Goal: Answer question/provide support: Share knowledge or assist other users

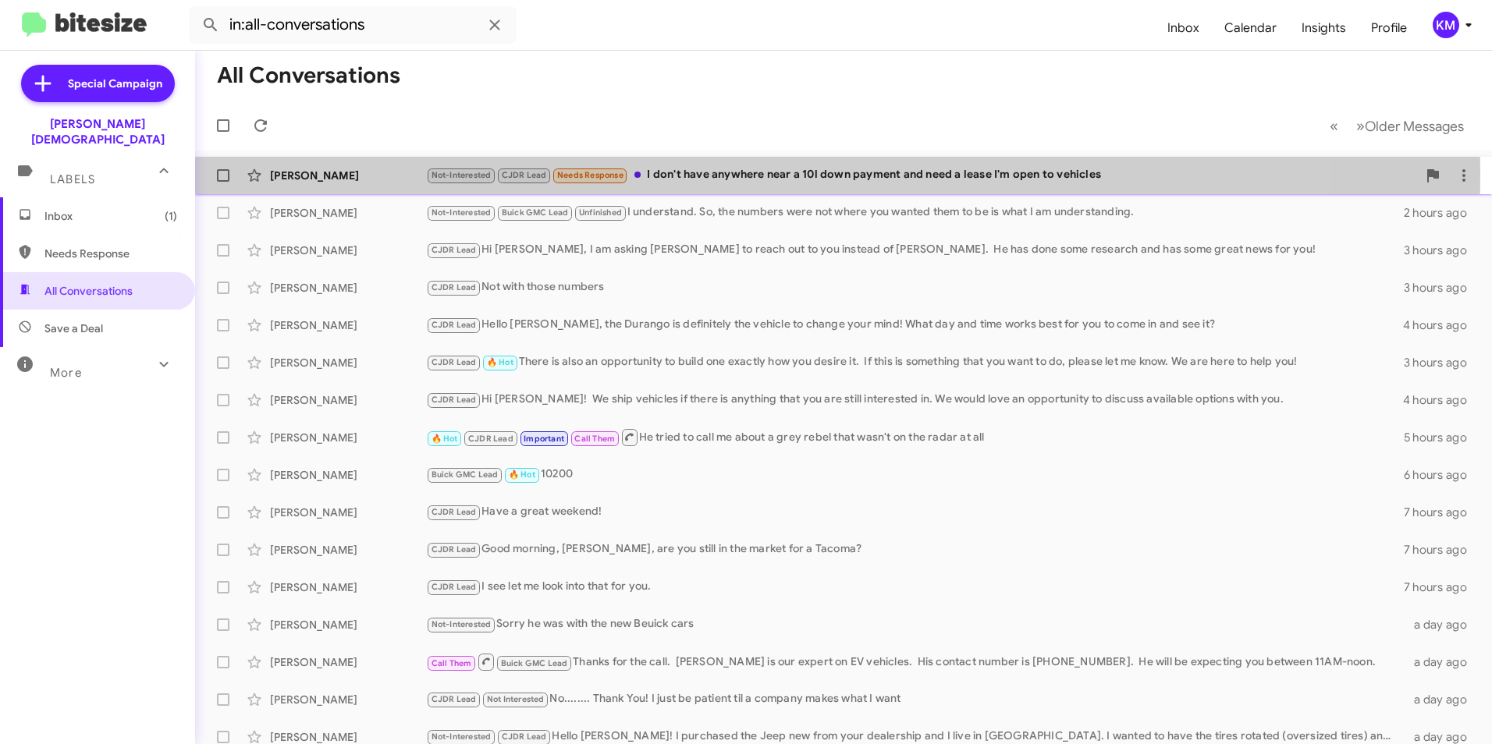
click at [513, 173] on span "CJDR Lead" at bounding box center [524, 175] width 45 height 10
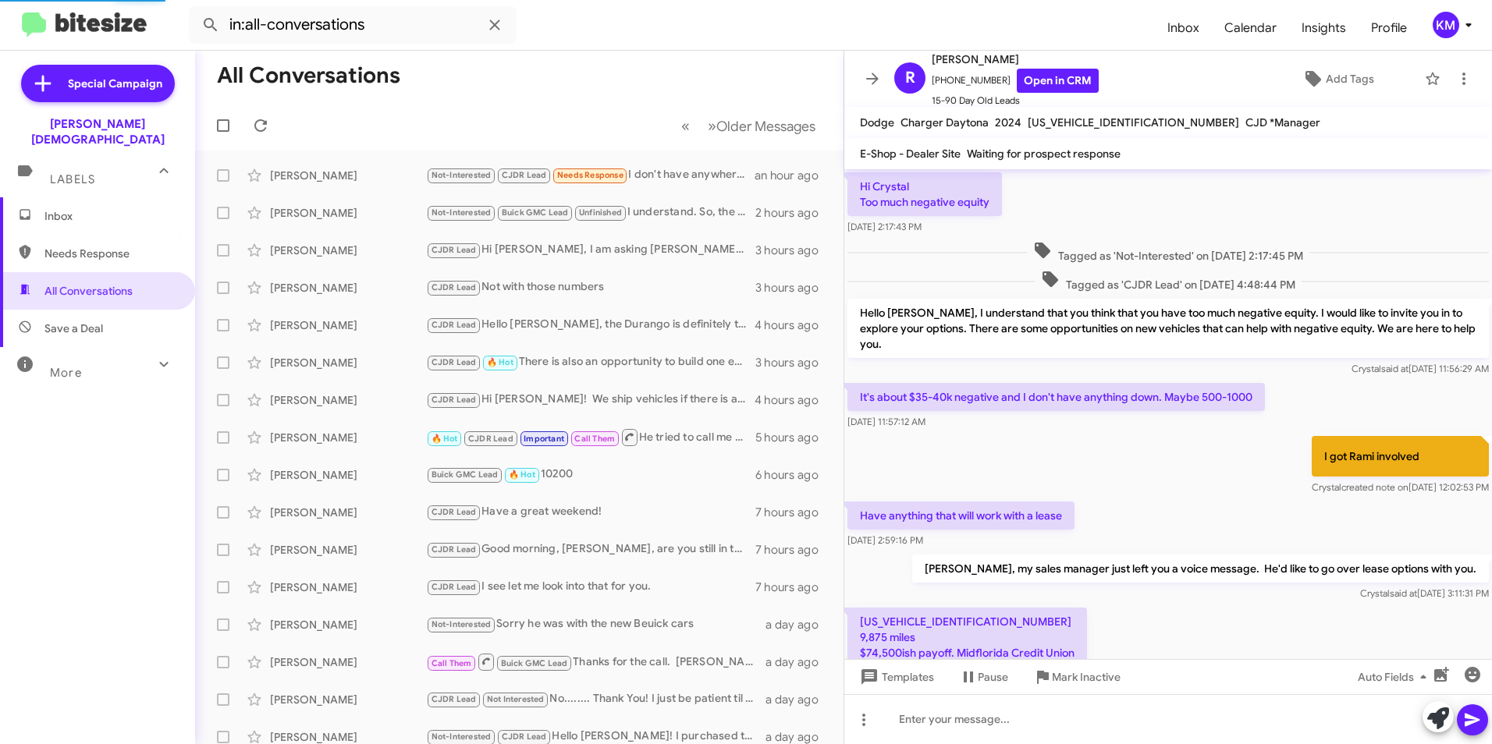
scroll to position [801, 0]
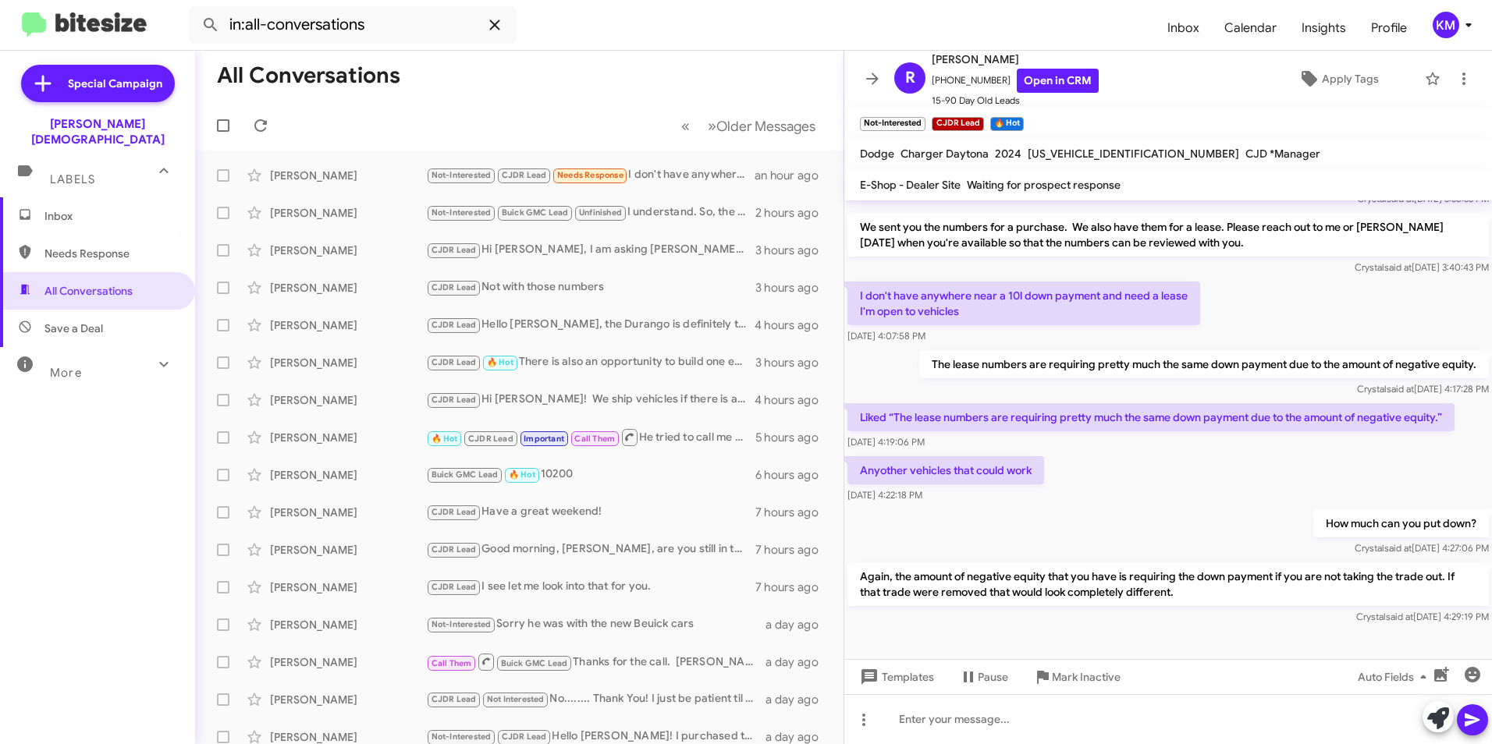
click at [499, 33] on button at bounding box center [494, 24] width 31 height 31
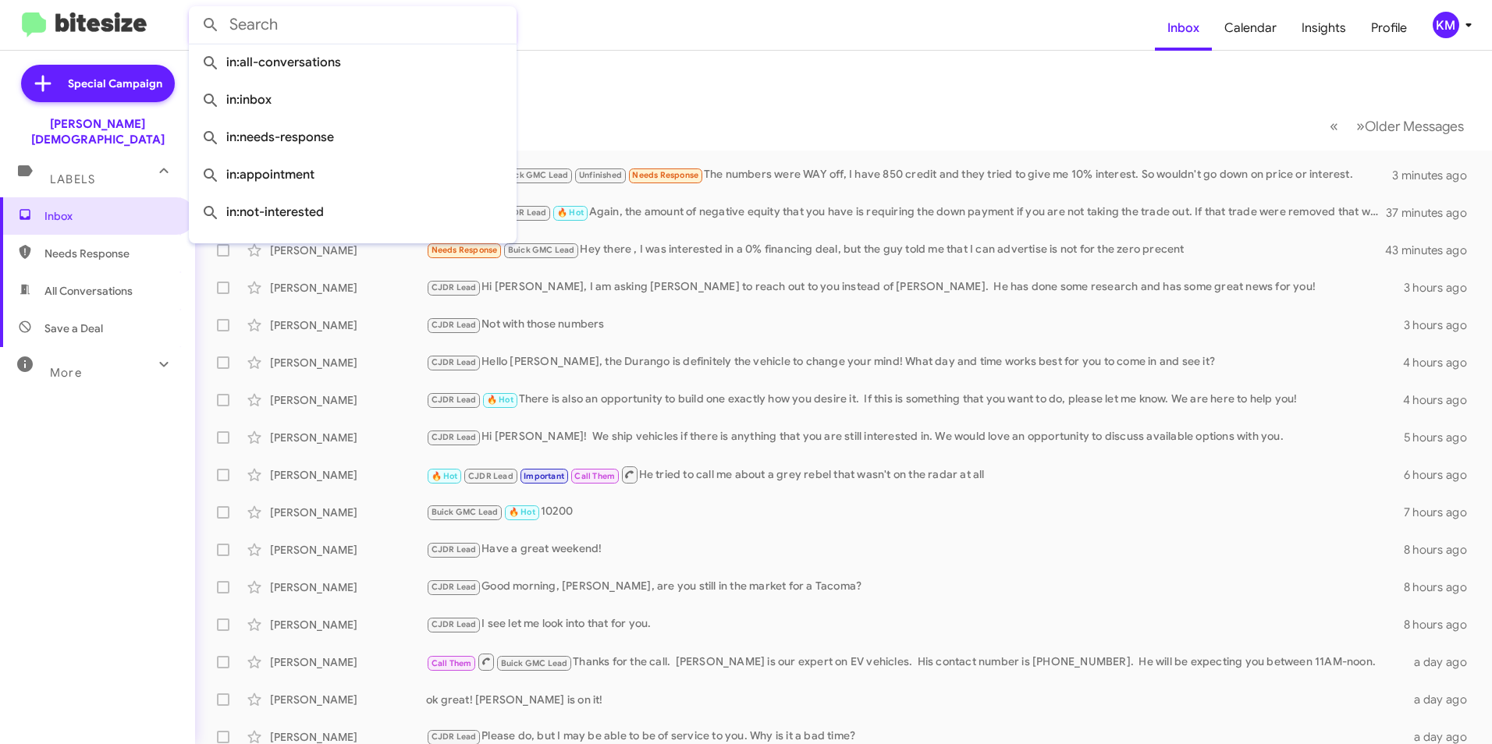
click at [262, 29] on input "text" at bounding box center [353, 24] width 328 height 37
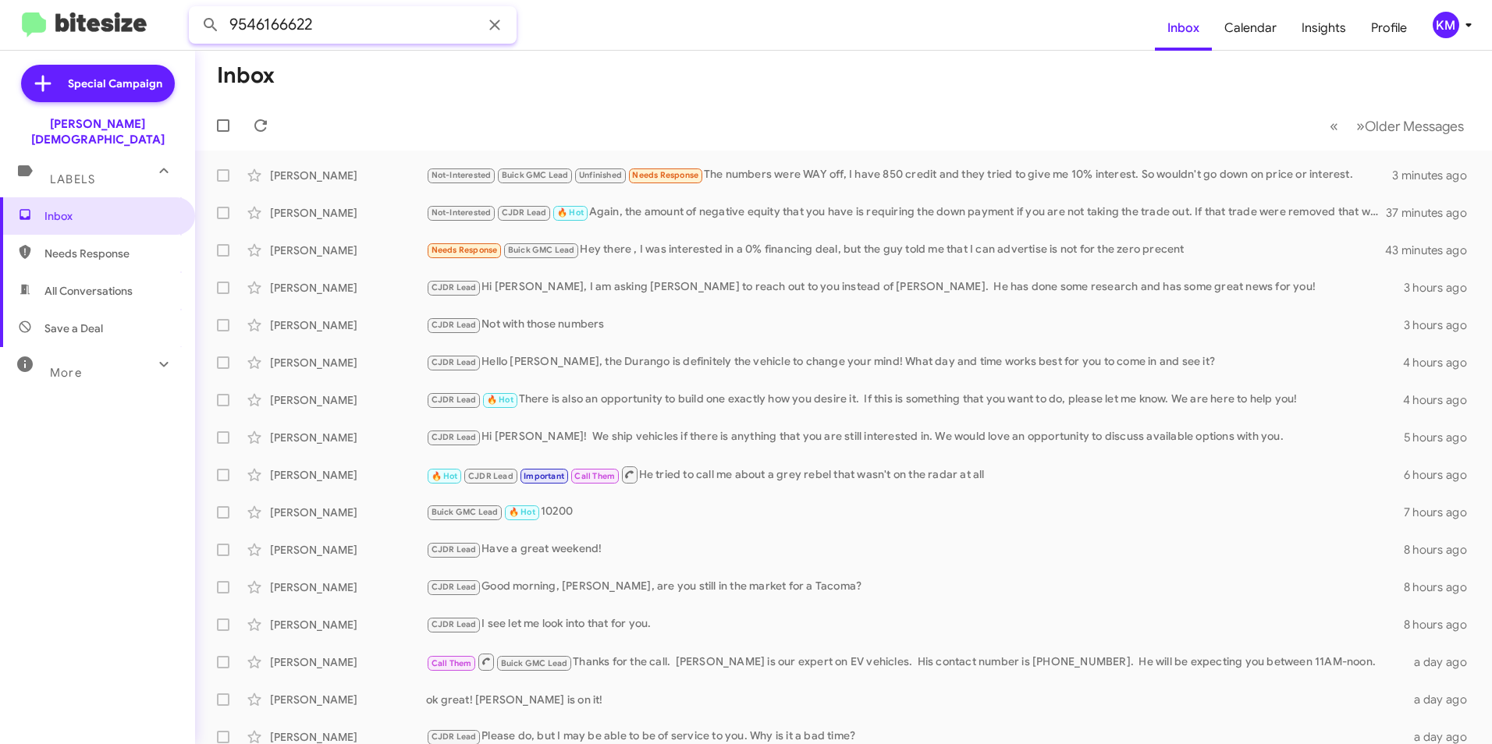
click at [195, 9] on button at bounding box center [210, 24] width 31 height 31
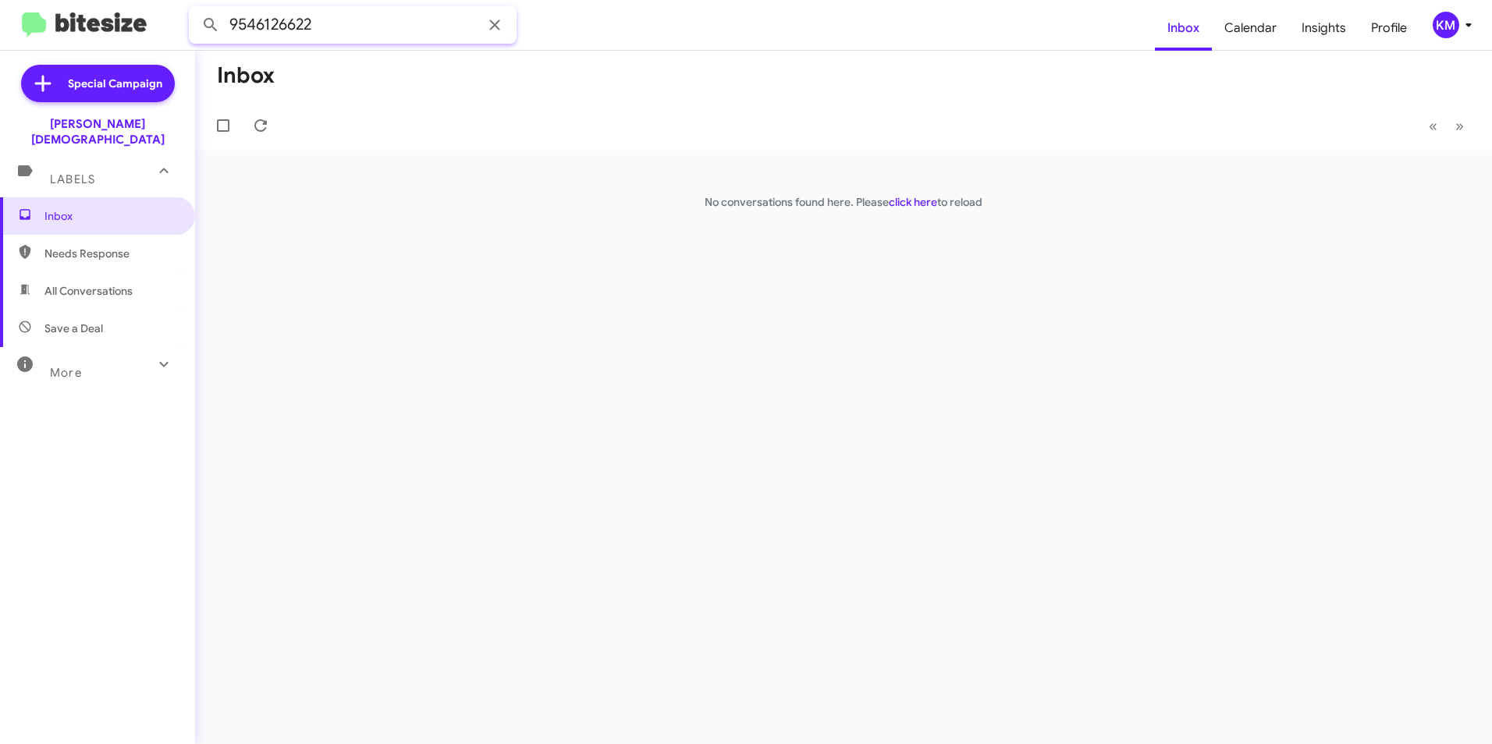
type input "9546126622"
click at [195, 9] on button at bounding box center [210, 24] width 31 height 31
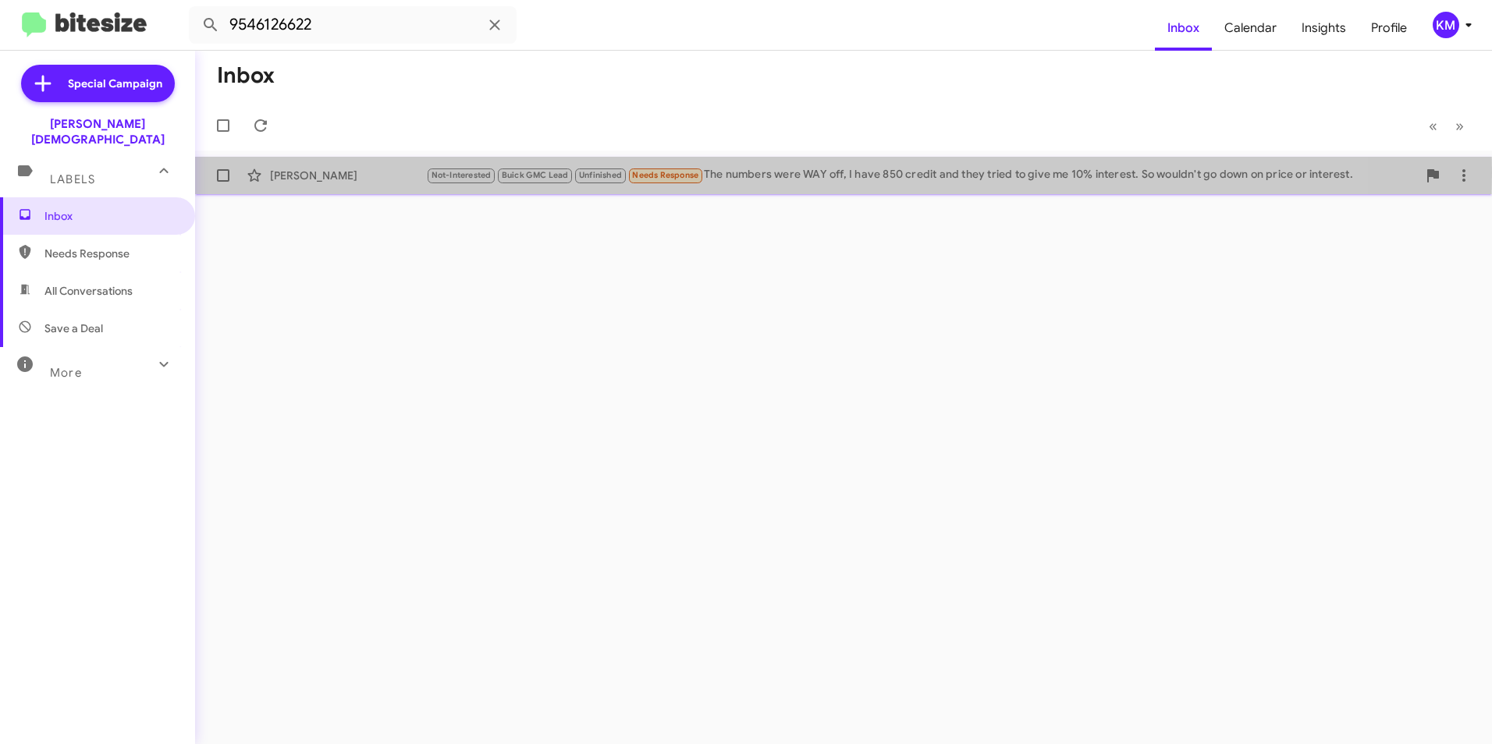
click at [637, 172] on span "Needs Response" at bounding box center [665, 175] width 66 height 10
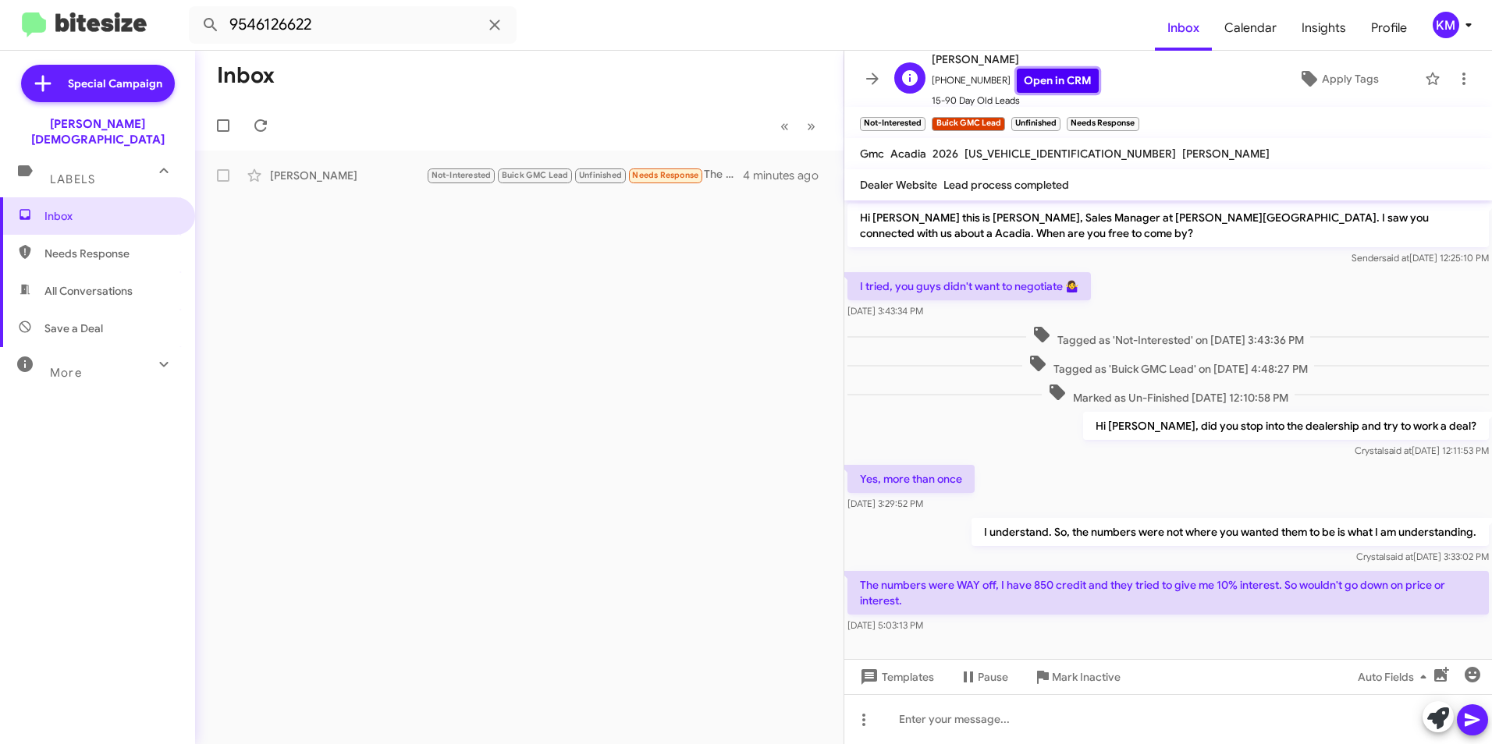
click at [1040, 80] on link "Open in CRM" at bounding box center [1058, 81] width 82 height 24
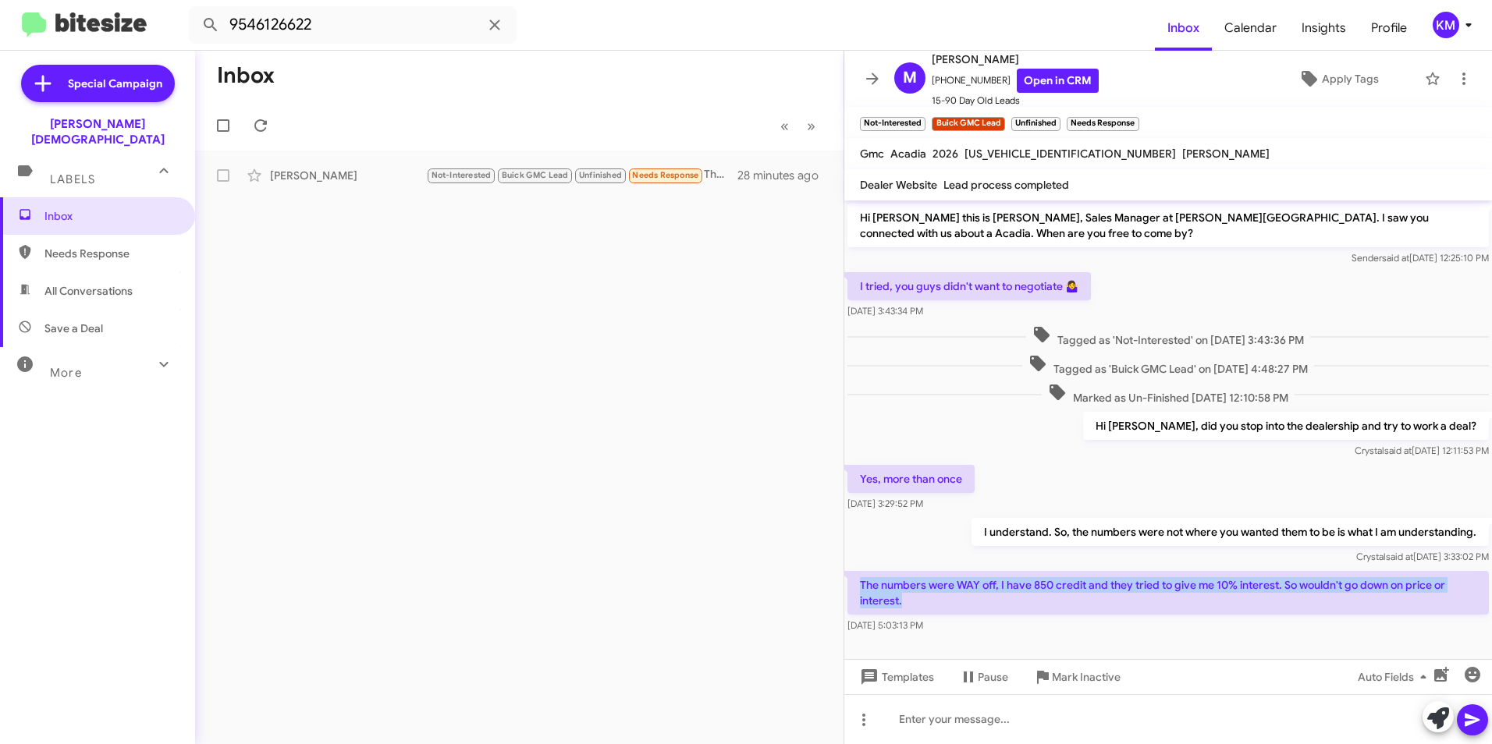
drag, startPoint x: 931, startPoint y: 606, endPoint x: 848, endPoint y: 581, distance: 86.6
click at [848, 581] on p "The numbers were WAY off, I have 850 credit and they tried to give me 10% inter…" at bounding box center [1167, 593] width 641 height 44
copy p "The numbers were WAY off, I have 850 credit and they tried to give me 10% inter…"
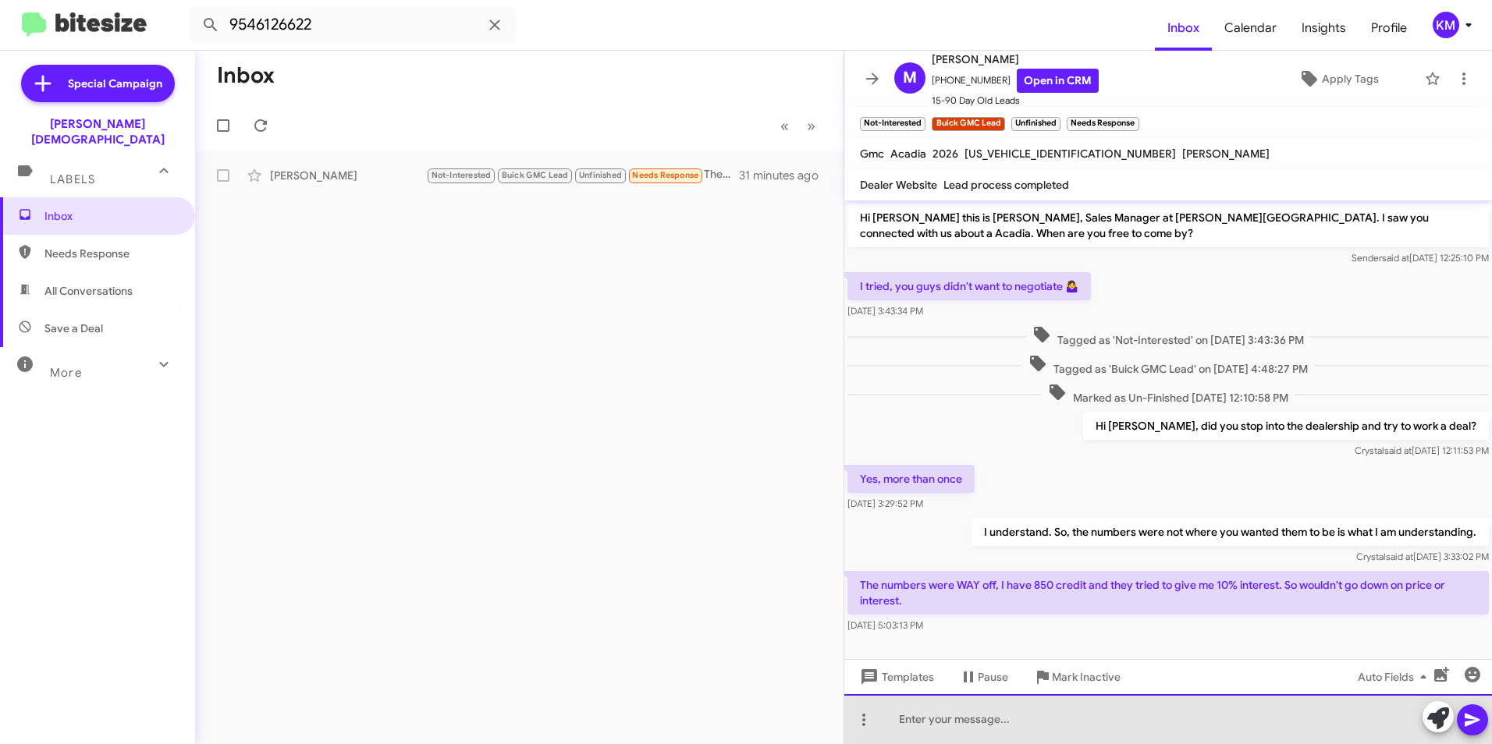
click at [925, 718] on div at bounding box center [1168, 719] width 648 height 50
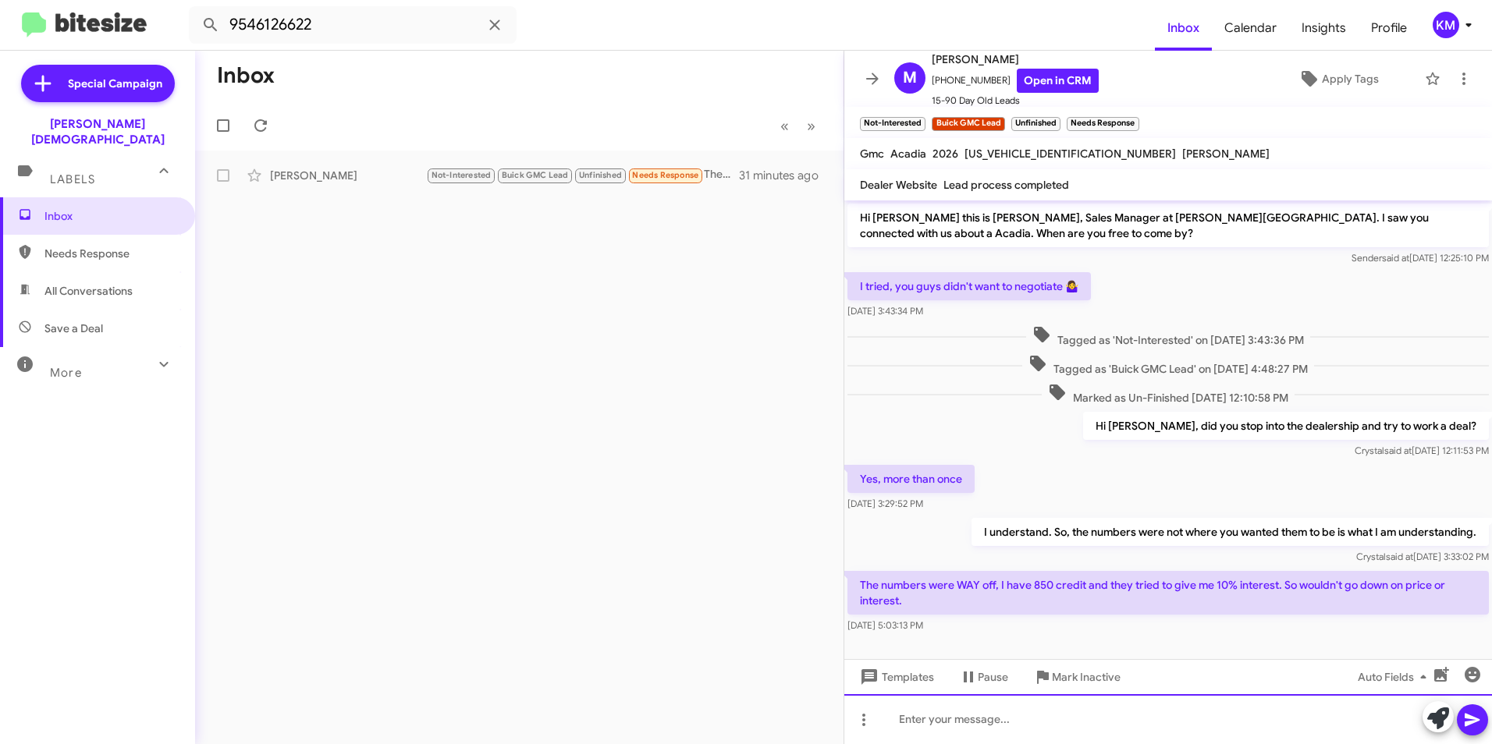
paste div
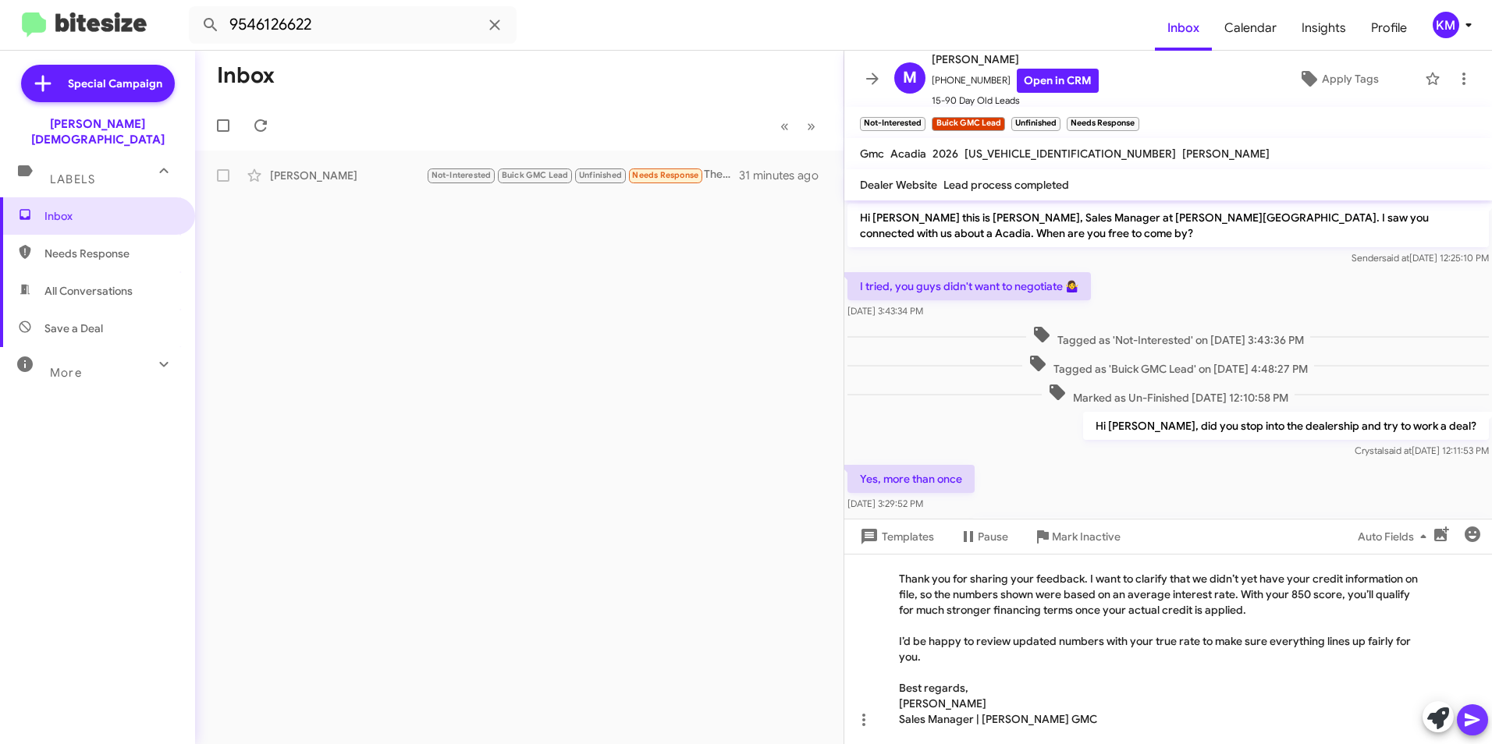
click at [1470, 721] on icon at bounding box center [1472, 720] width 19 height 19
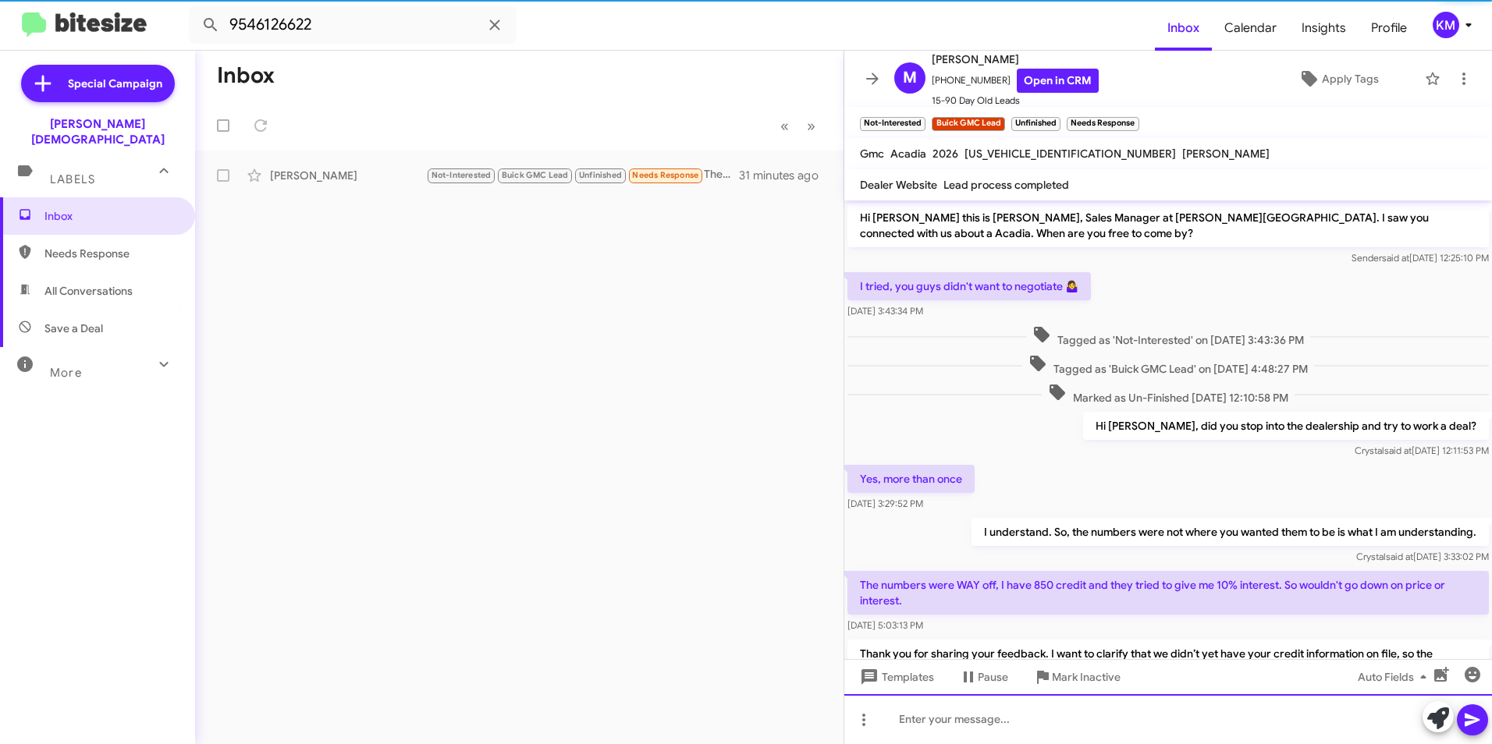
scroll to position [116, 0]
